Goal: Task Accomplishment & Management: Use online tool/utility

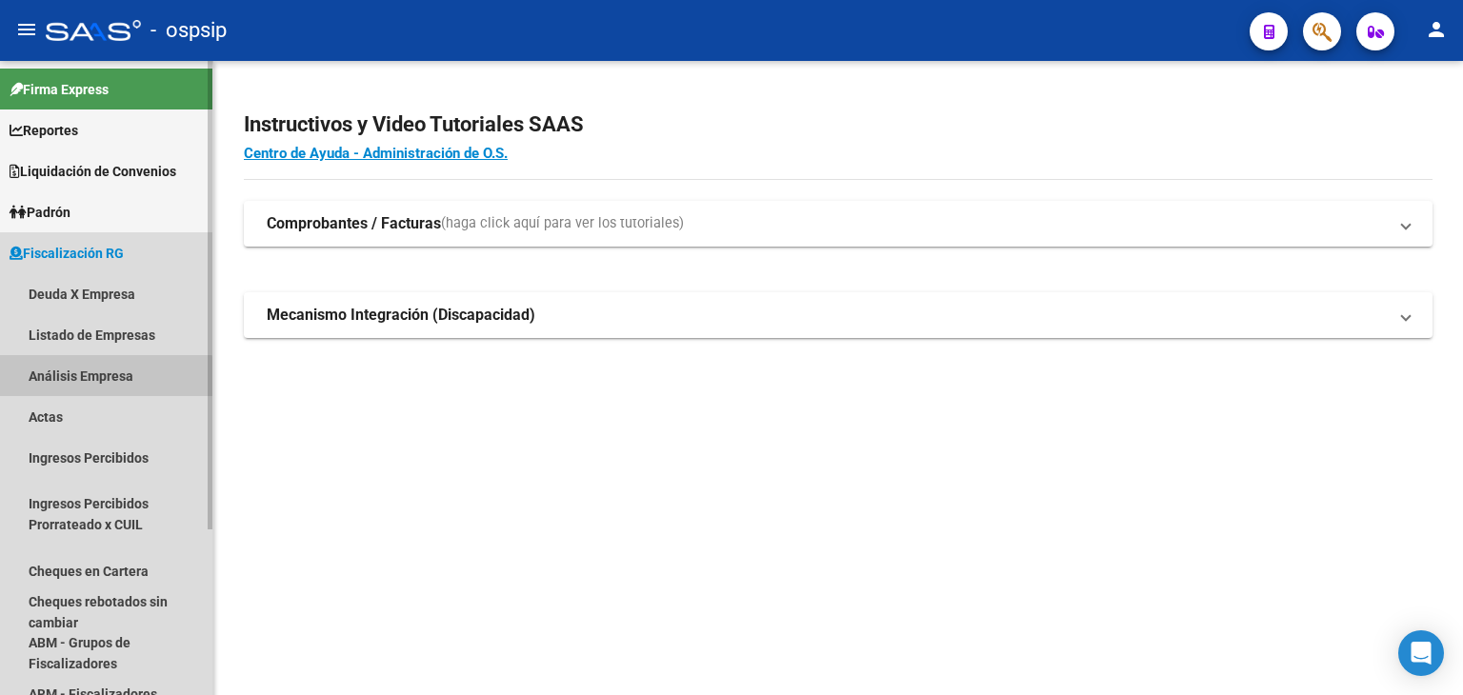
click at [91, 383] on link "Análisis Empresa" at bounding box center [106, 375] width 212 height 41
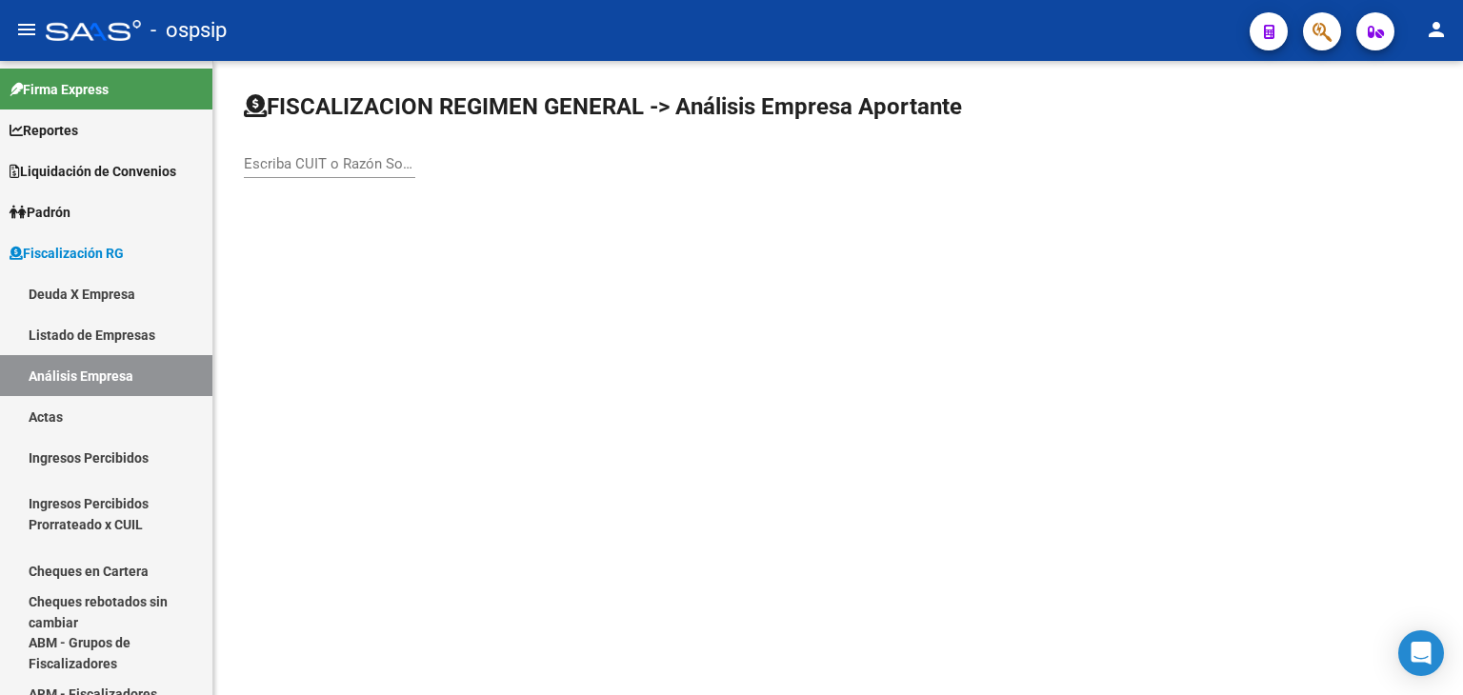
click at [280, 172] on div "Escriba CUIT o Razón Social para buscar" at bounding box center [329, 157] width 171 height 41
type input "sbs"
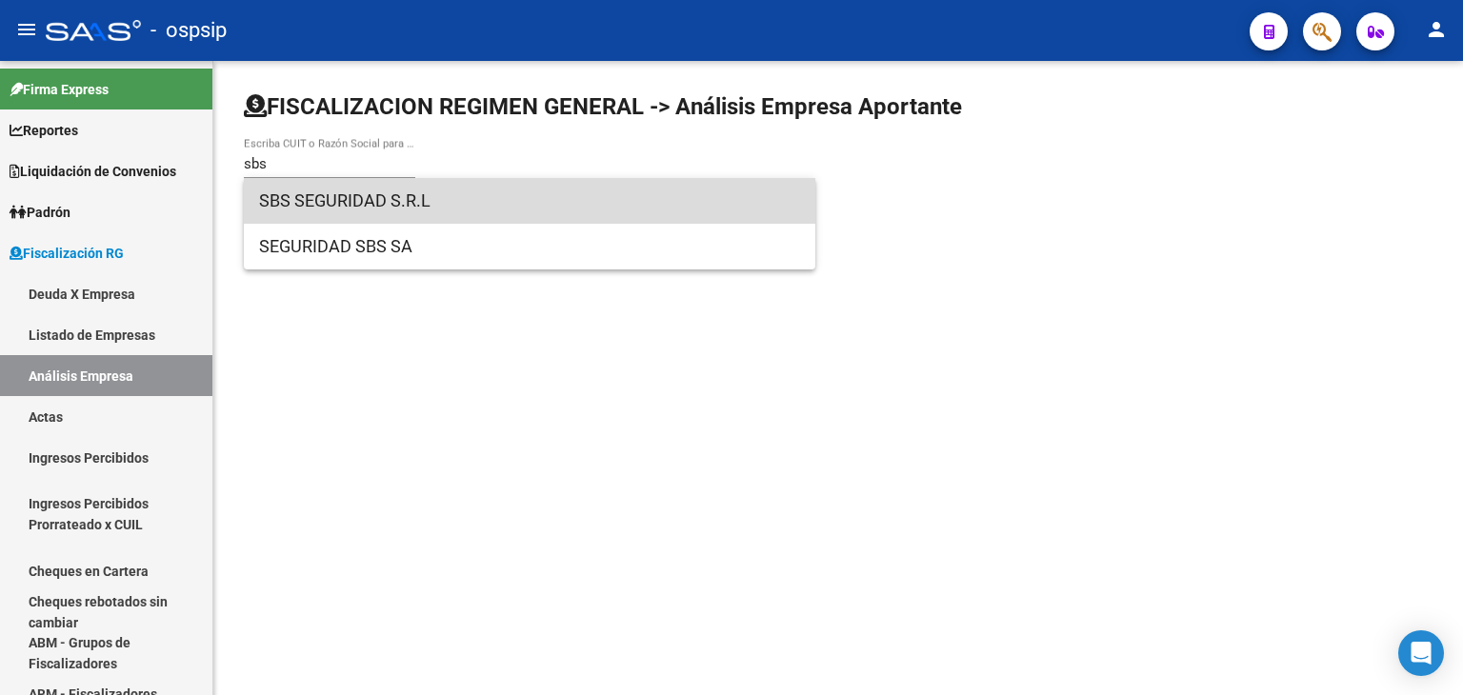
click at [311, 202] on span "SBS SEGURIDAD S.R.L" at bounding box center [529, 201] width 541 height 46
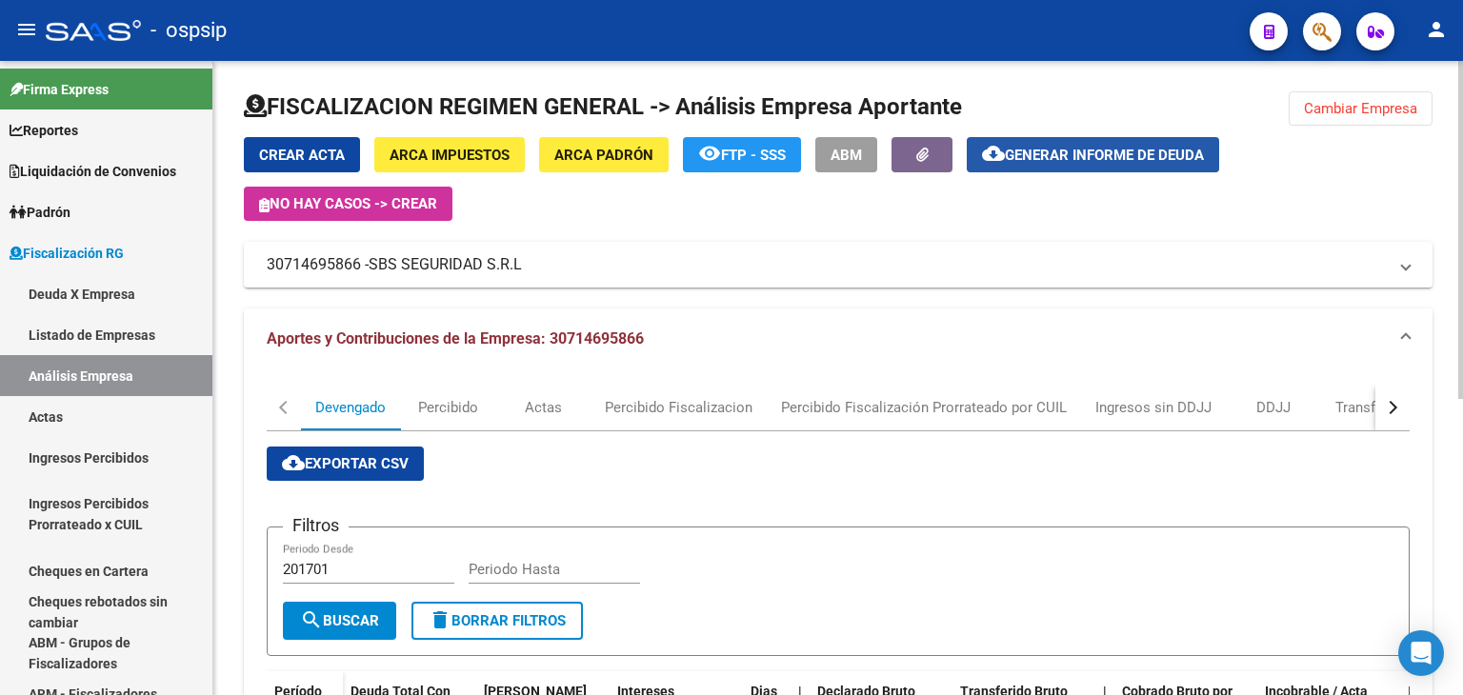
click at [1041, 157] on span "Generar informe de deuda" at bounding box center [1104, 155] width 199 height 17
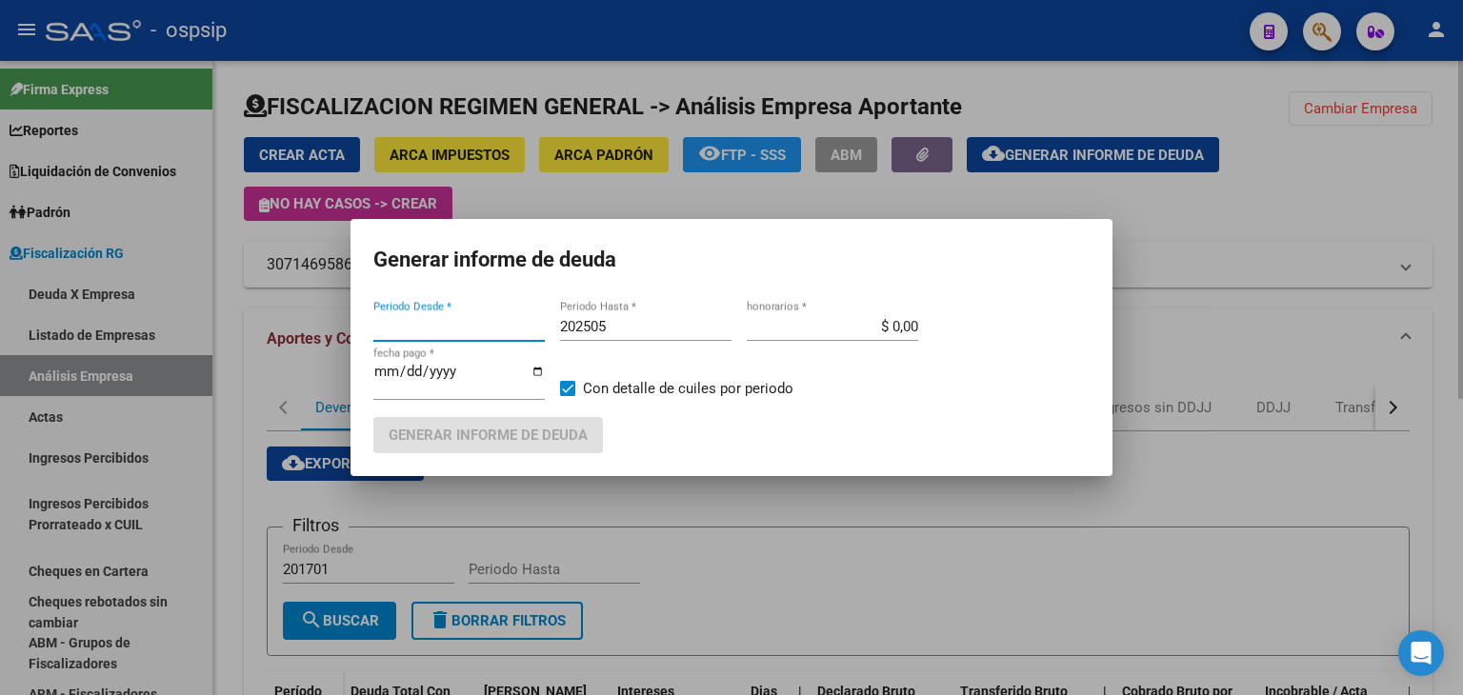
type input "202403"
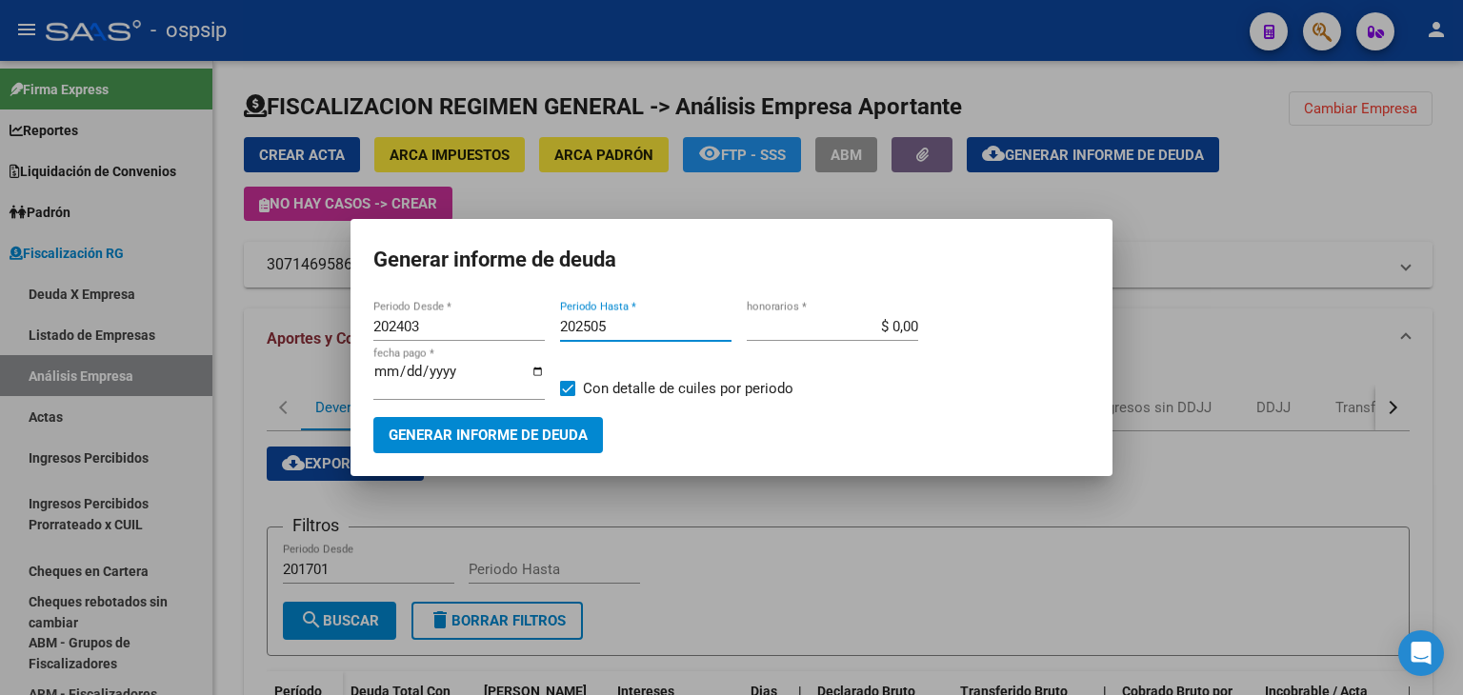
click at [632, 318] on input "202505" at bounding box center [645, 326] width 171 height 17
type input "202506"
click at [567, 389] on span at bounding box center [567, 388] width 15 height 15
click at [567, 396] on input "Con detalle de cuiles por periodo" at bounding box center [567, 396] width 1 height 1
checkbox input "false"
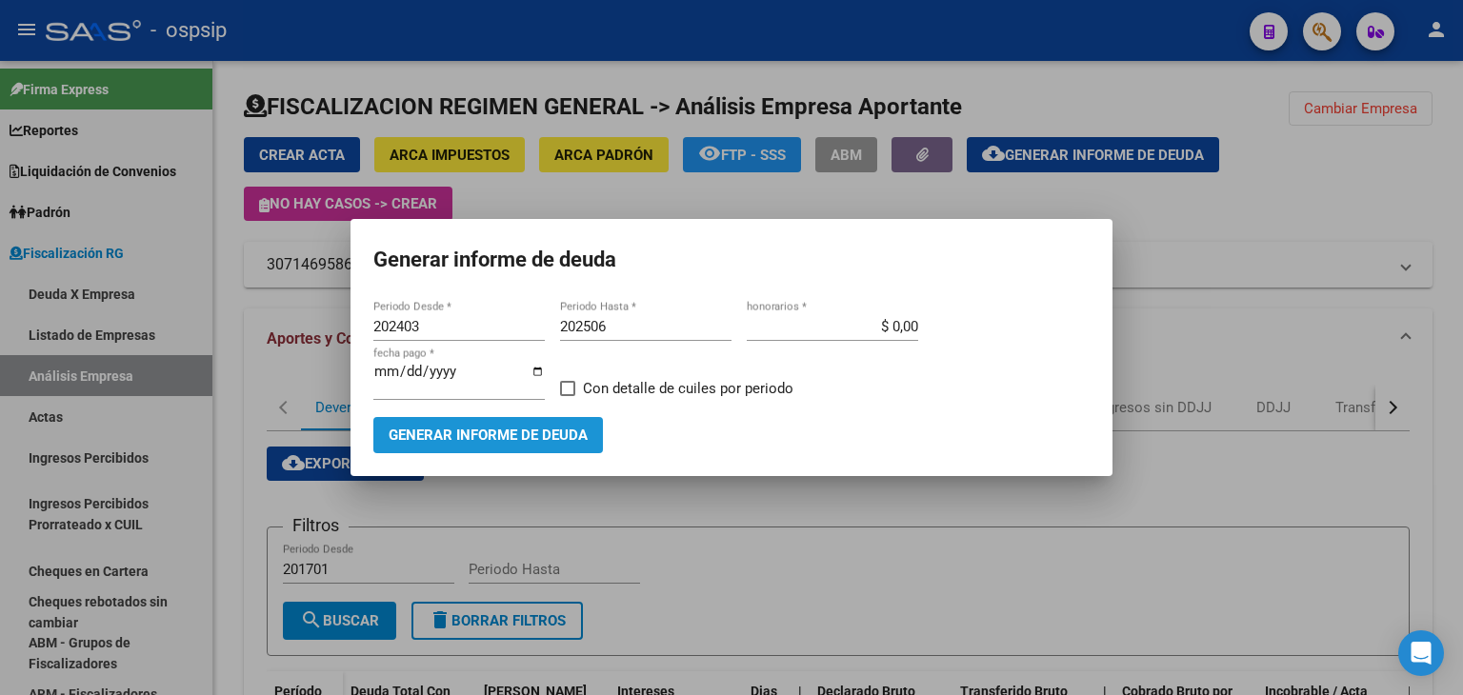
click at [541, 431] on span "Generar informe de deuda" at bounding box center [487, 436] width 199 height 17
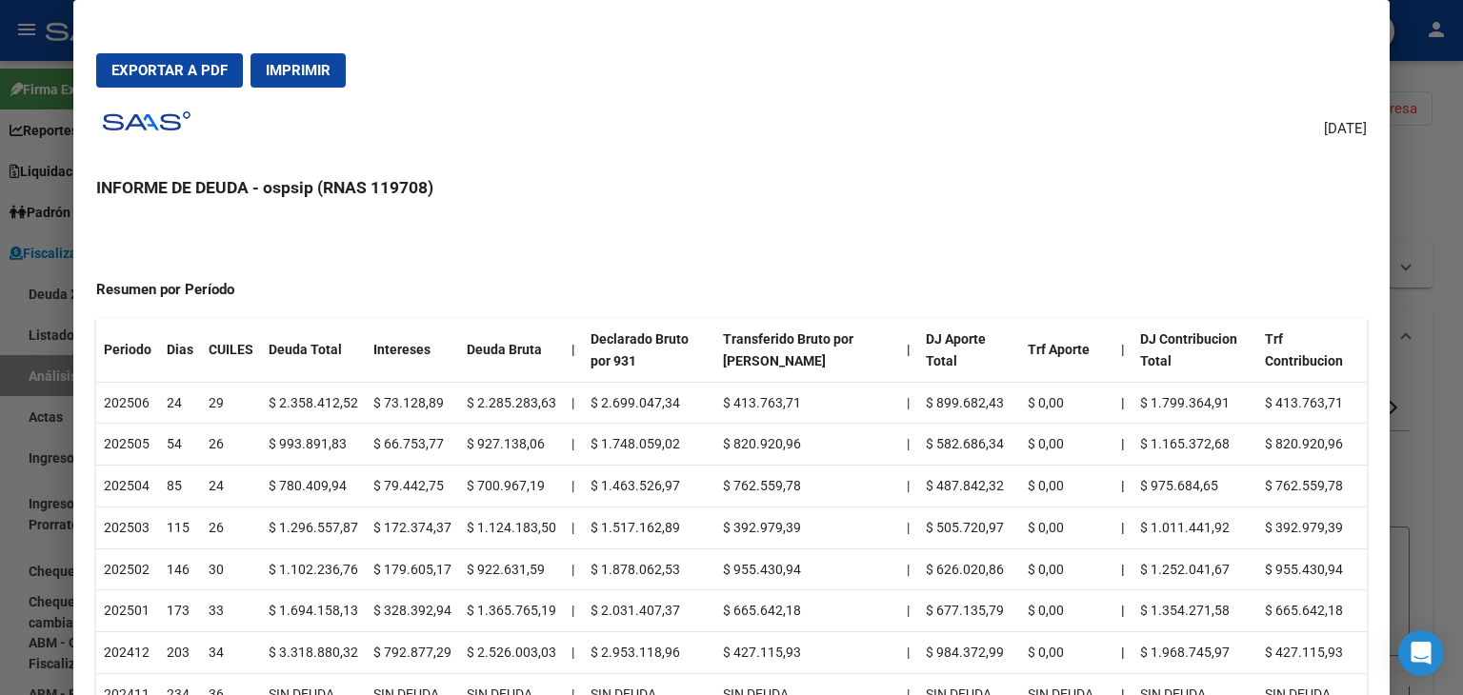
scroll to position [124, 0]
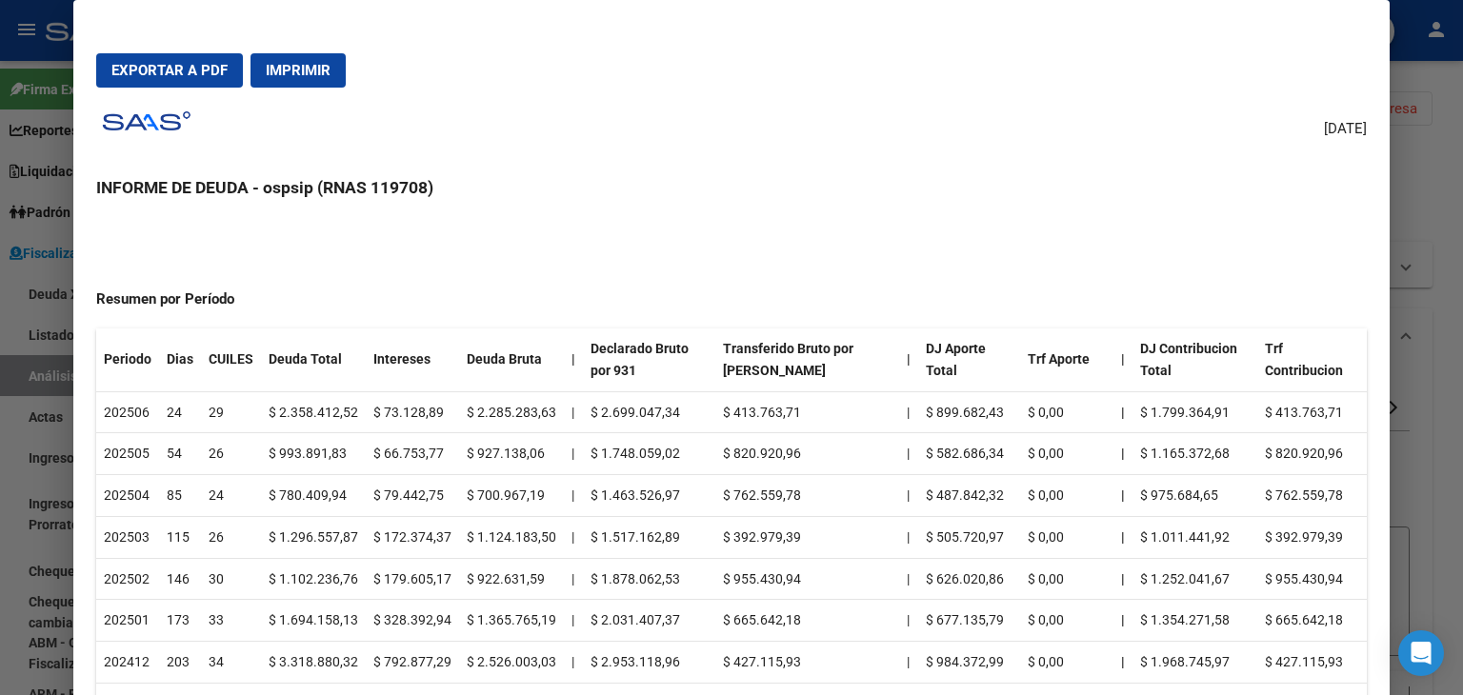
click at [1443, 130] on div at bounding box center [731, 347] width 1463 height 695
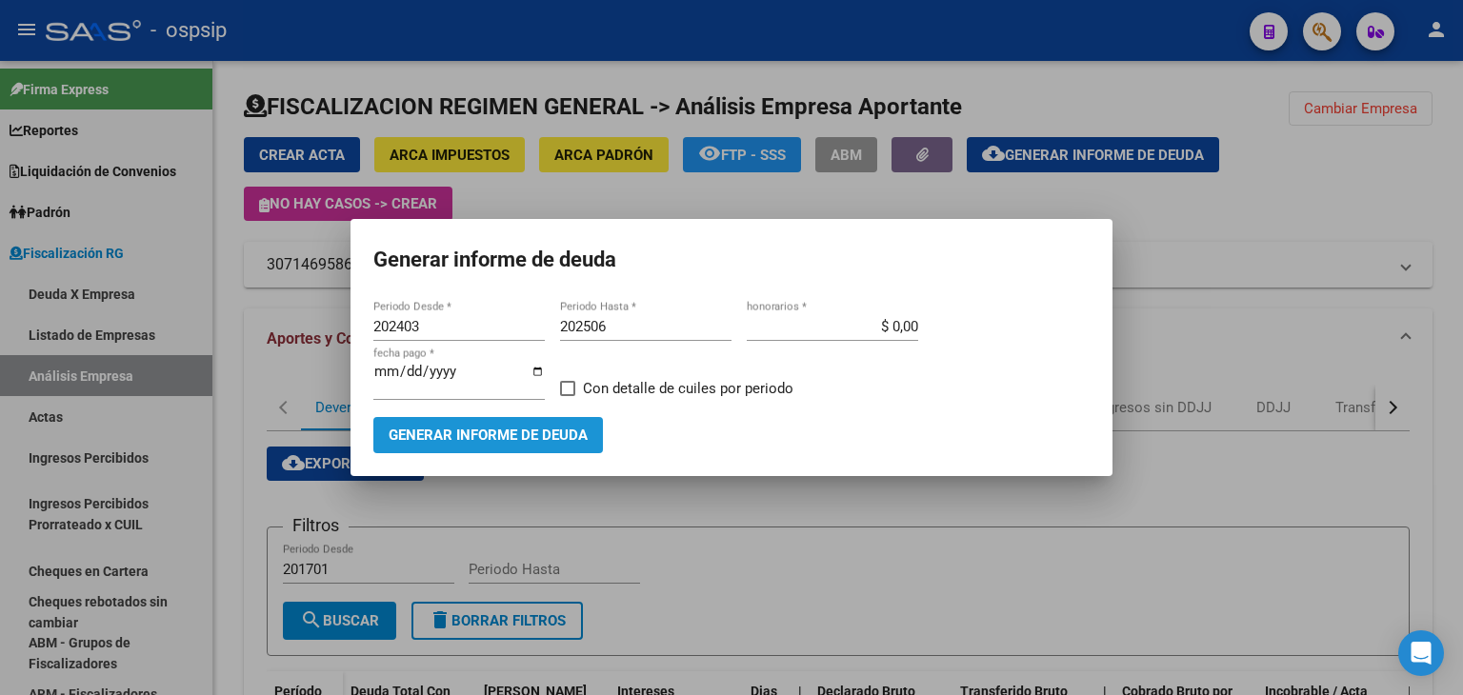
click at [589, 435] on button "Generar informe de deuda" at bounding box center [487, 434] width 229 height 35
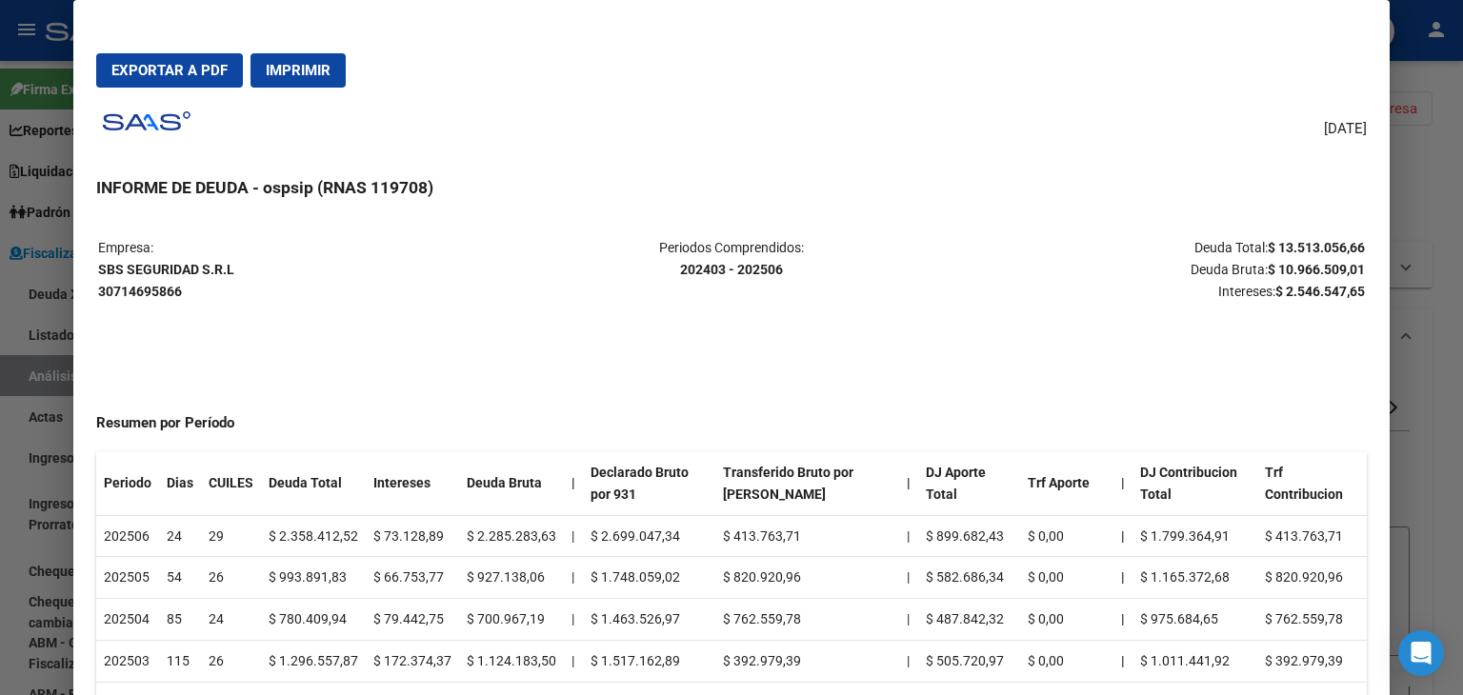
click at [679, 614] on td "$ 1.463.526,97" at bounding box center [649, 620] width 133 height 42
drag, startPoint x: 679, startPoint y: 614, endPoint x: 589, endPoint y: 530, distance: 122.6
click at [682, 496] on th "Declarado Bruto por 931" at bounding box center [649, 483] width 133 height 63
click at [1429, 165] on div at bounding box center [731, 347] width 1463 height 695
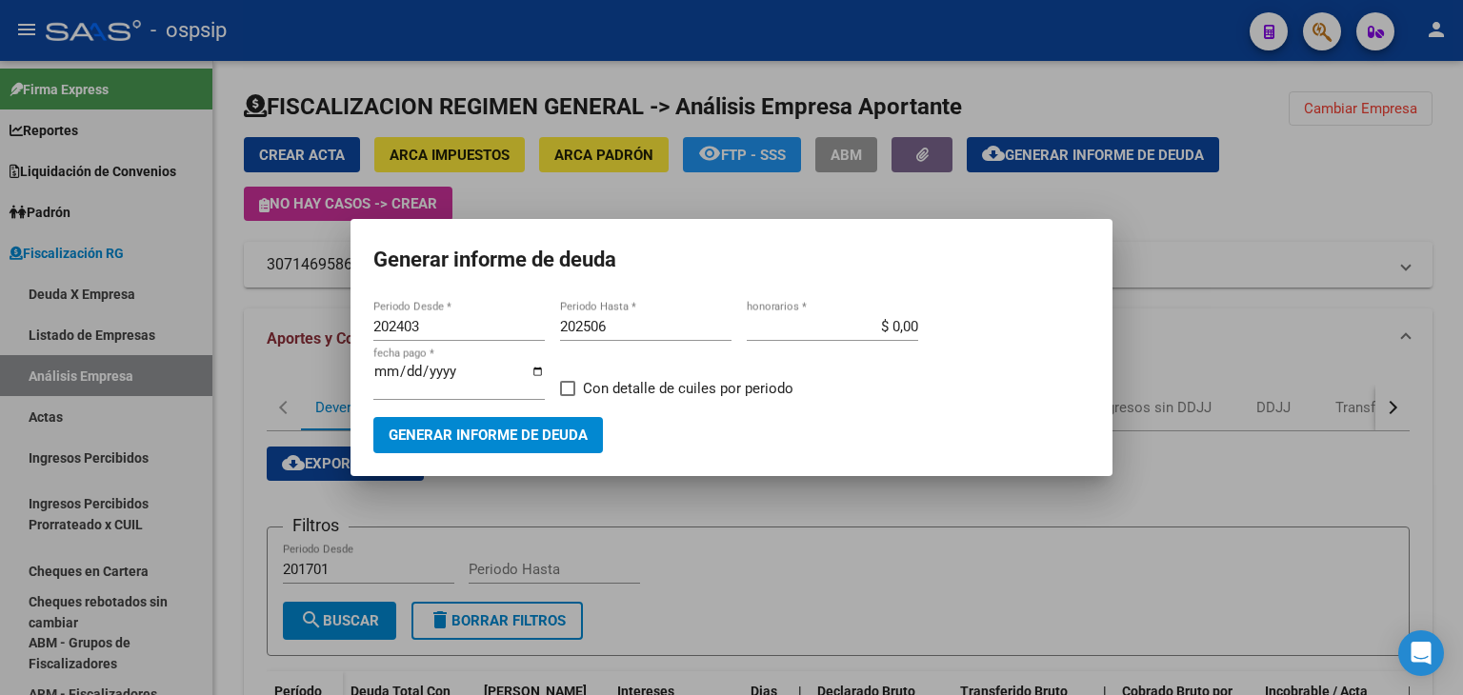
click at [434, 507] on div at bounding box center [731, 347] width 1463 height 695
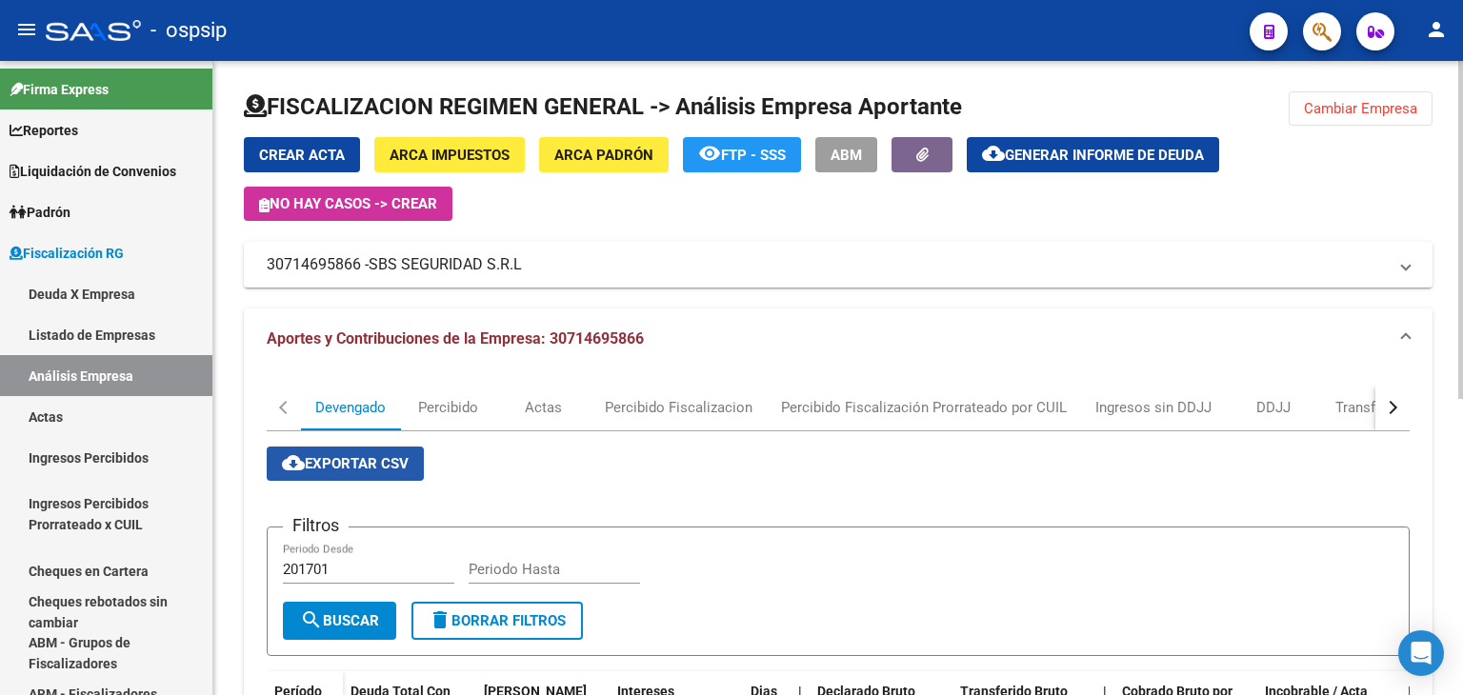
click at [331, 470] on span "cloud_download Exportar CSV" at bounding box center [345, 463] width 127 height 17
click at [946, 254] on mat-panel-title "30714695866 - SBS SEGURIDAD S.R.L" at bounding box center [827, 264] width 1120 height 21
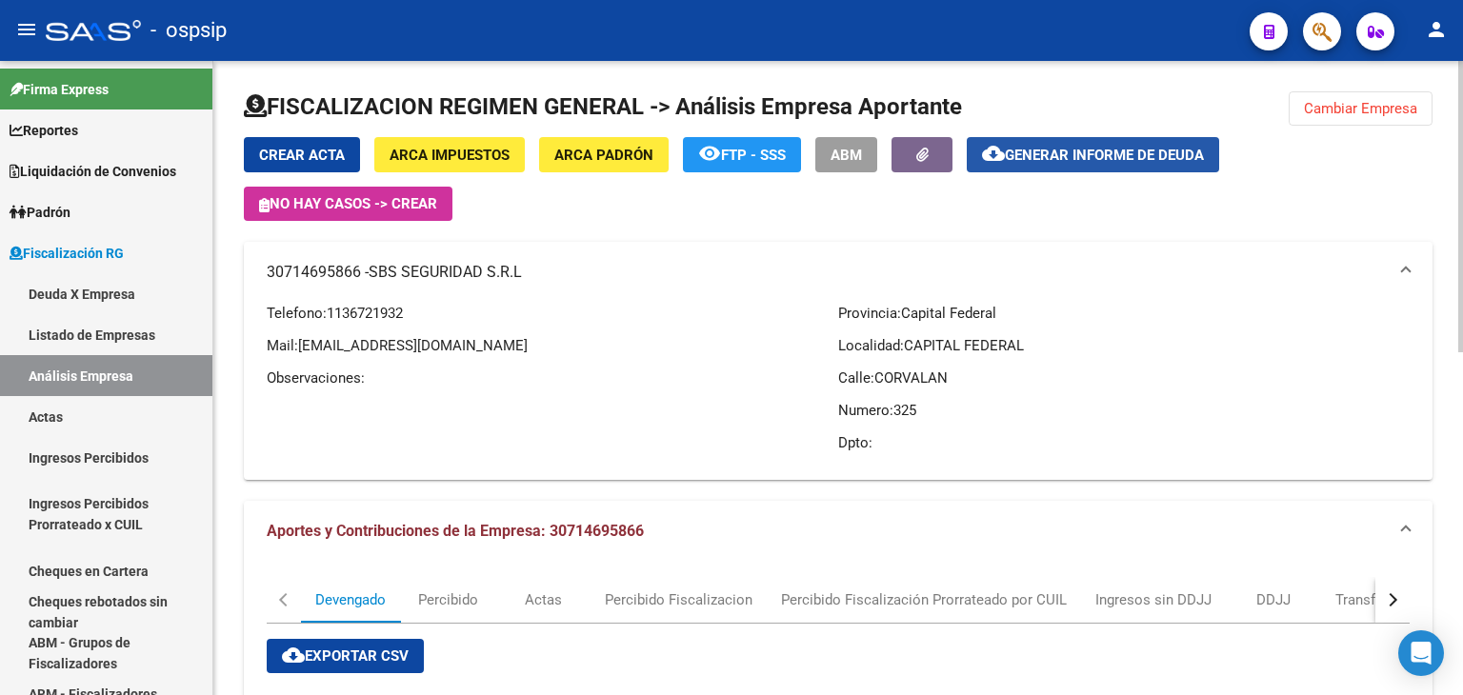
click at [1082, 155] on span "Generar informe de deuda" at bounding box center [1104, 155] width 199 height 17
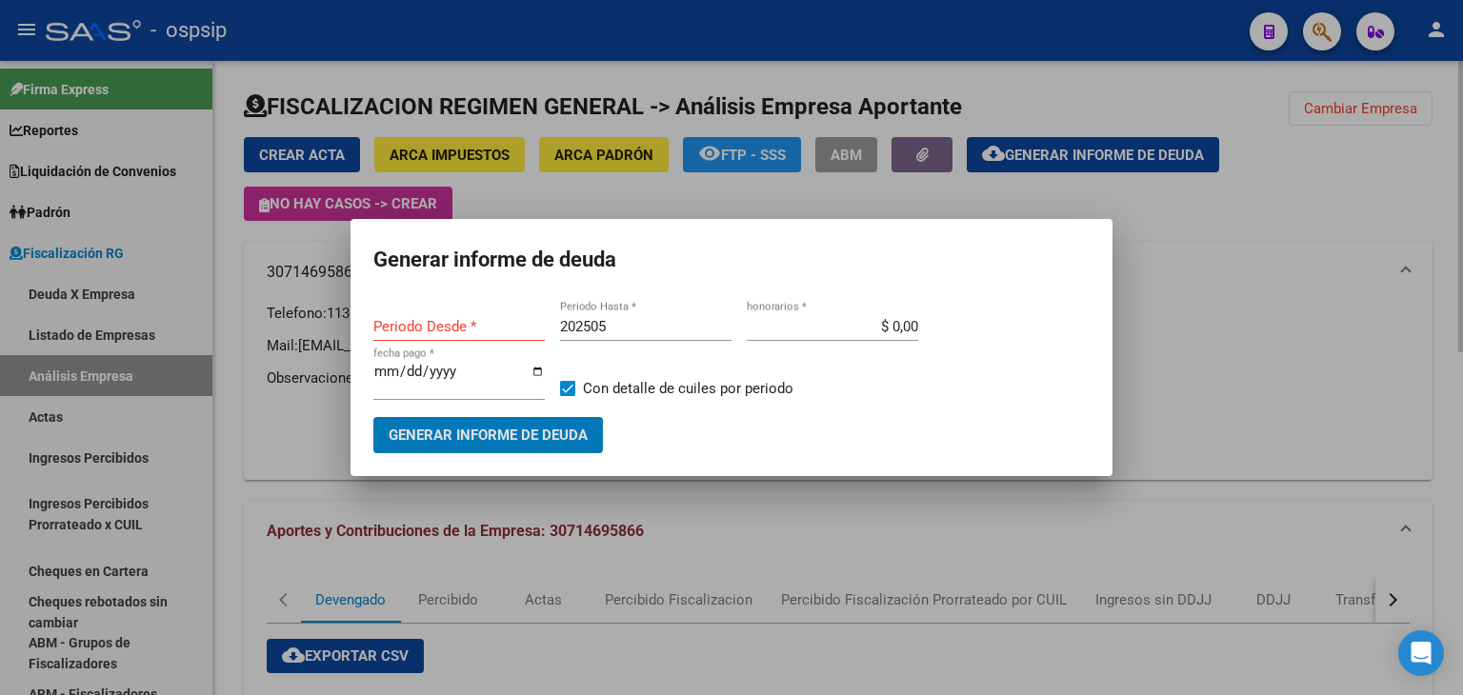
type input "202403"
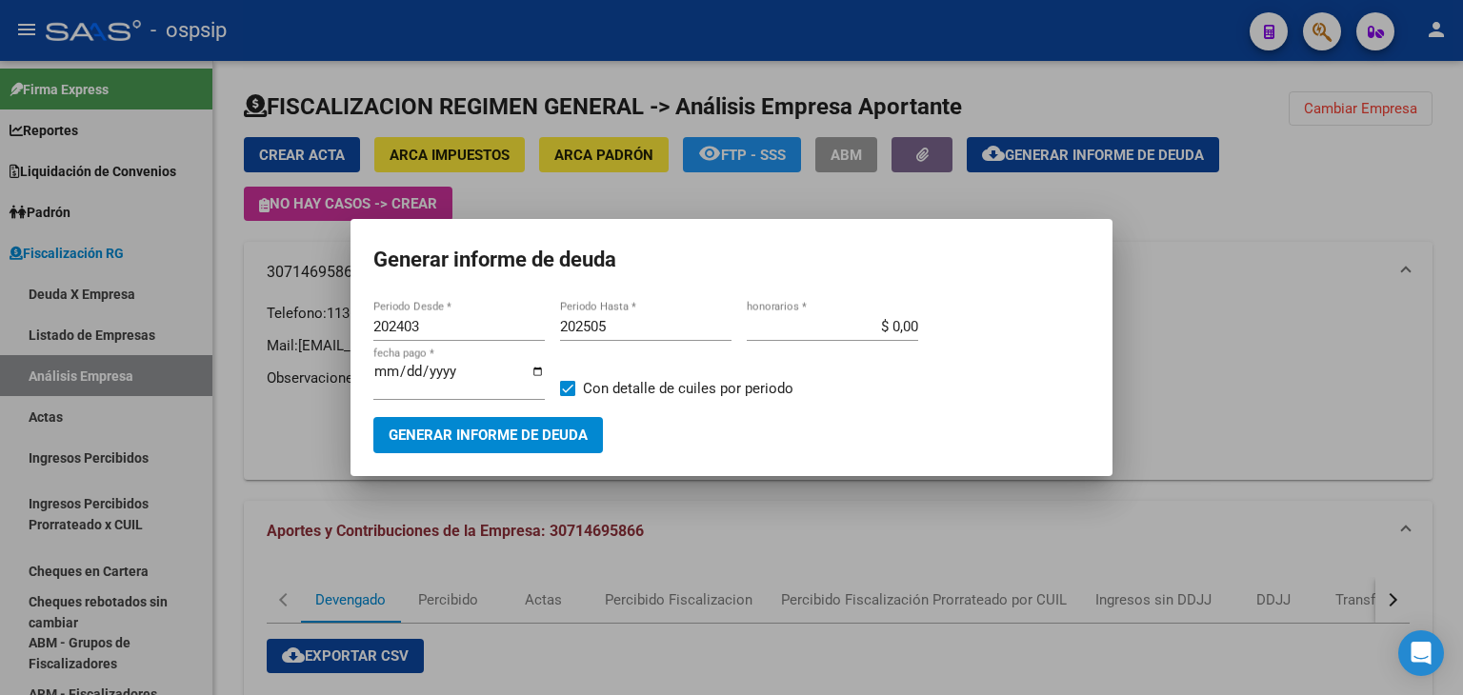
click at [609, 317] on div "202505 Periodo Hasta *" at bounding box center [645, 326] width 171 height 29
type input "202506"
click at [507, 444] on span "Generar informe de deuda" at bounding box center [487, 436] width 199 height 17
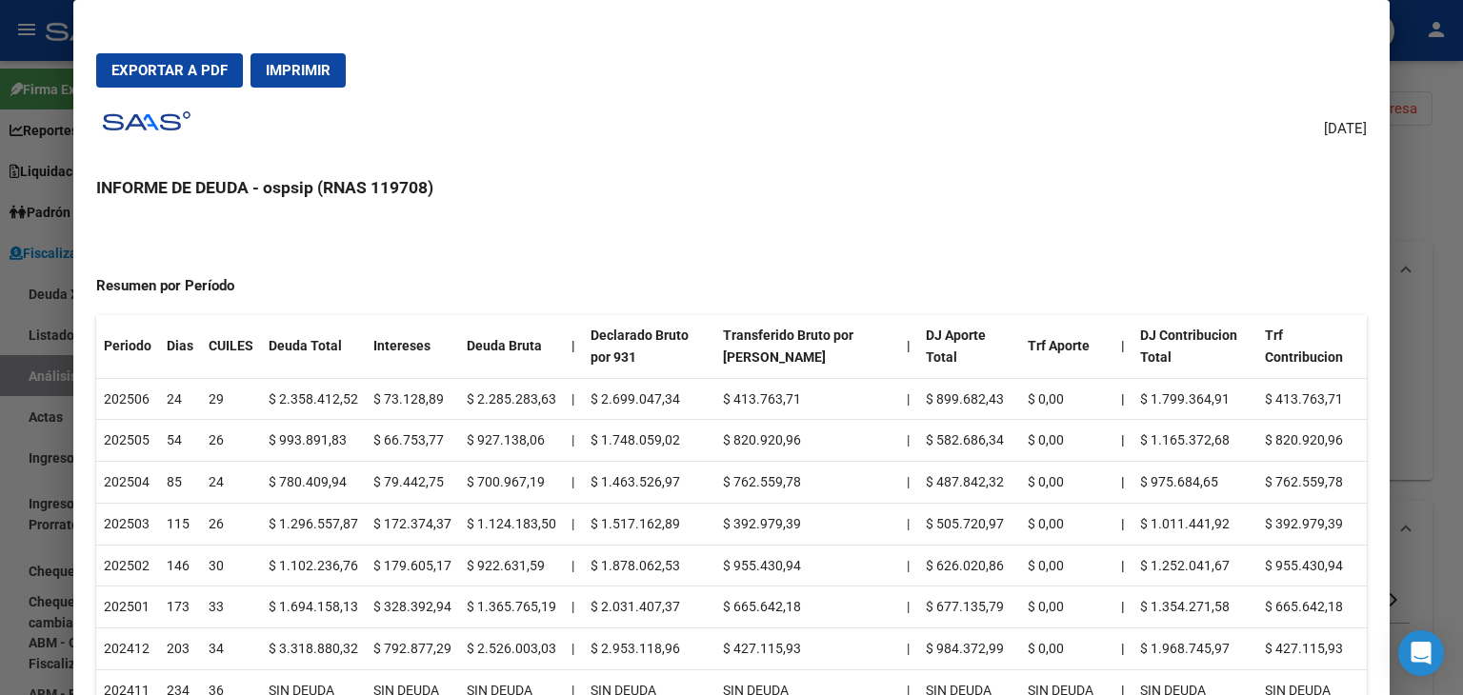
scroll to position [0, 0]
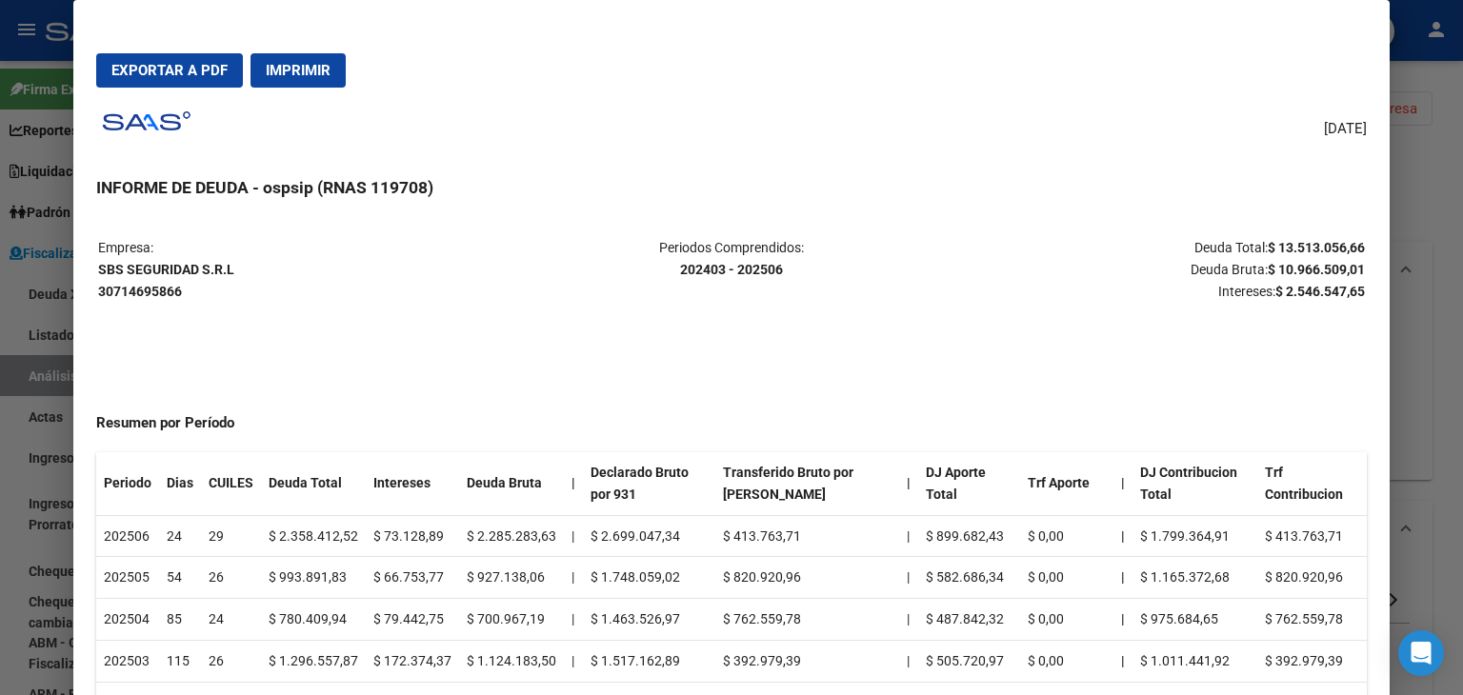
click at [1421, 171] on div at bounding box center [731, 347] width 1463 height 695
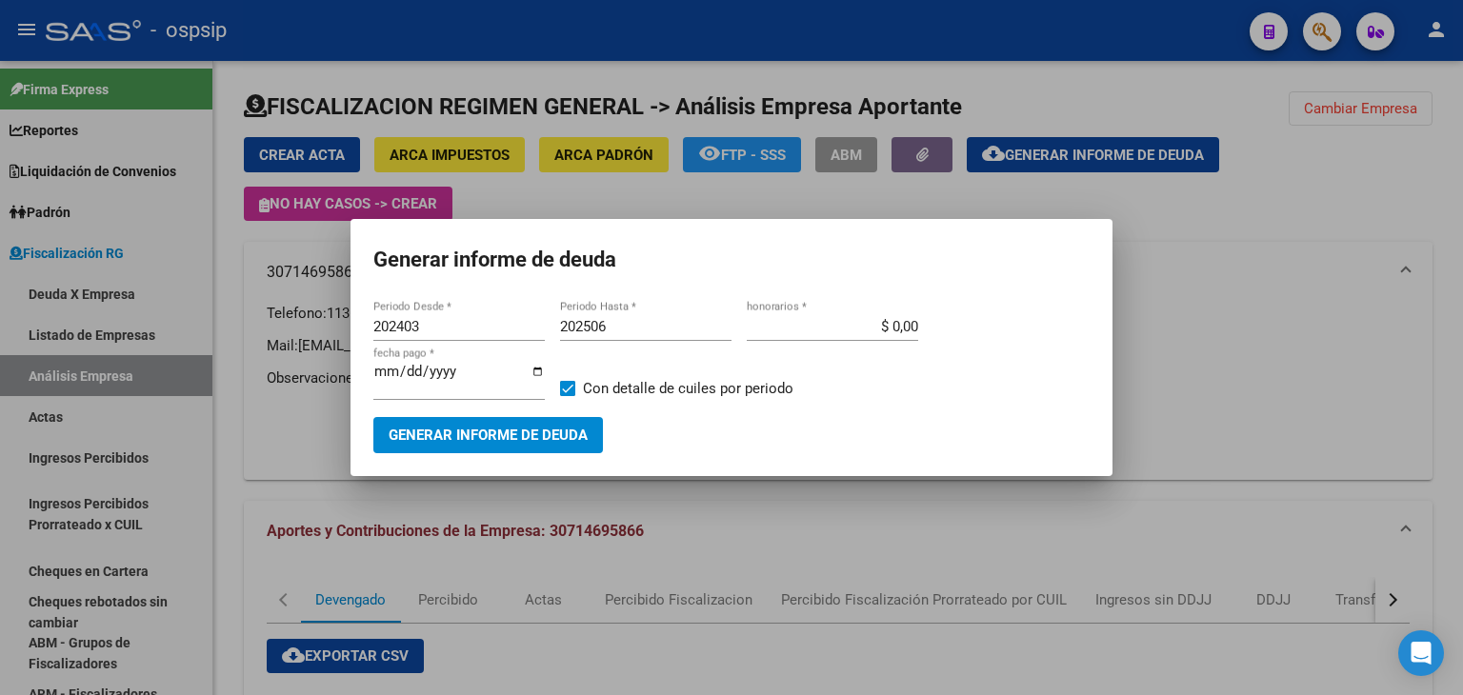
click at [1299, 356] on div at bounding box center [731, 347] width 1463 height 695
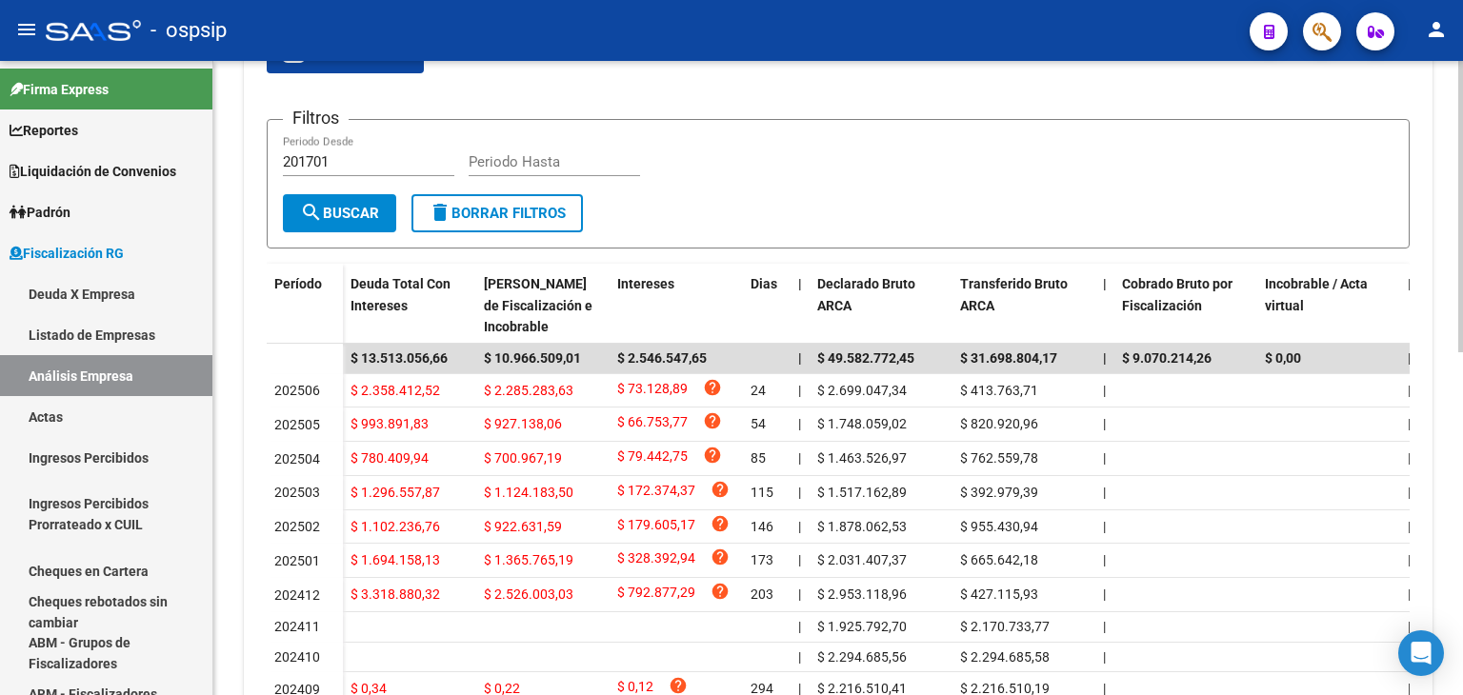
scroll to position [671, 0]
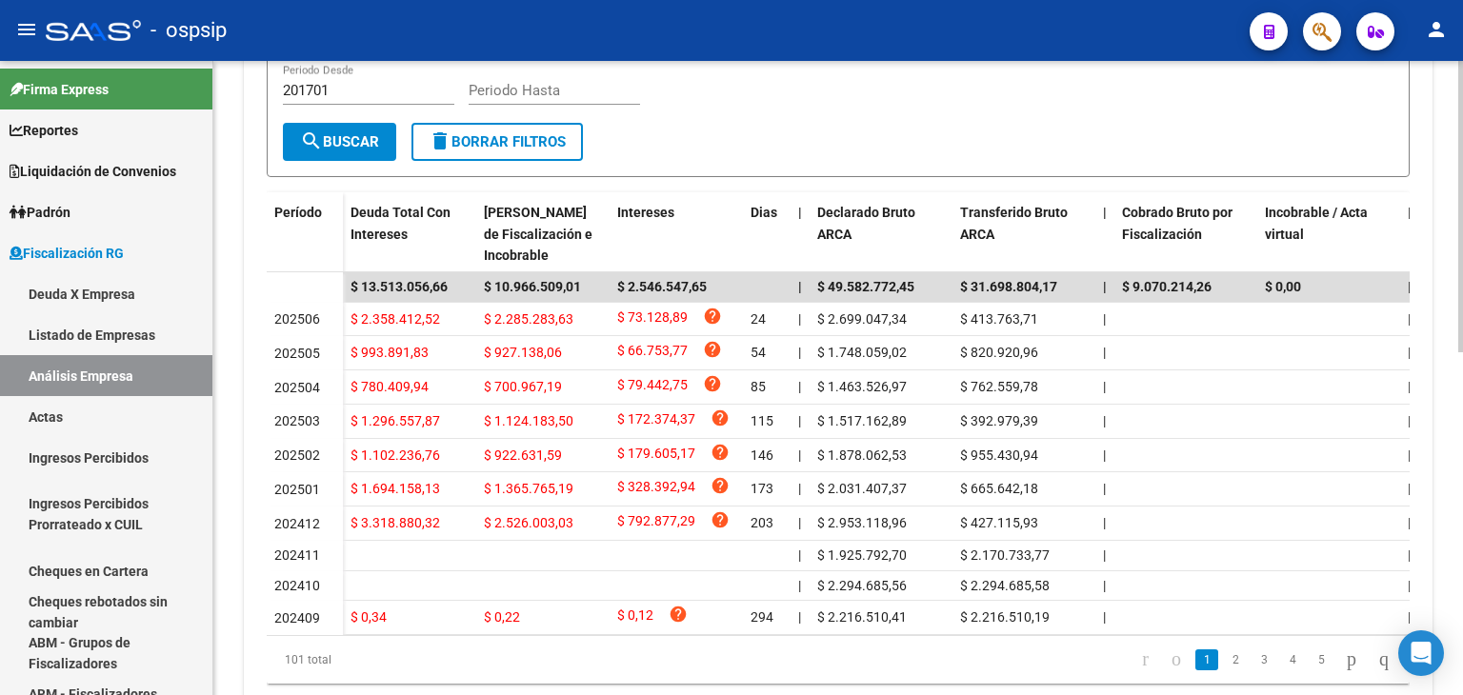
click at [1462, 600] on div at bounding box center [1460, 518] width 5 height 291
